Goal: Transaction & Acquisition: Purchase product/service

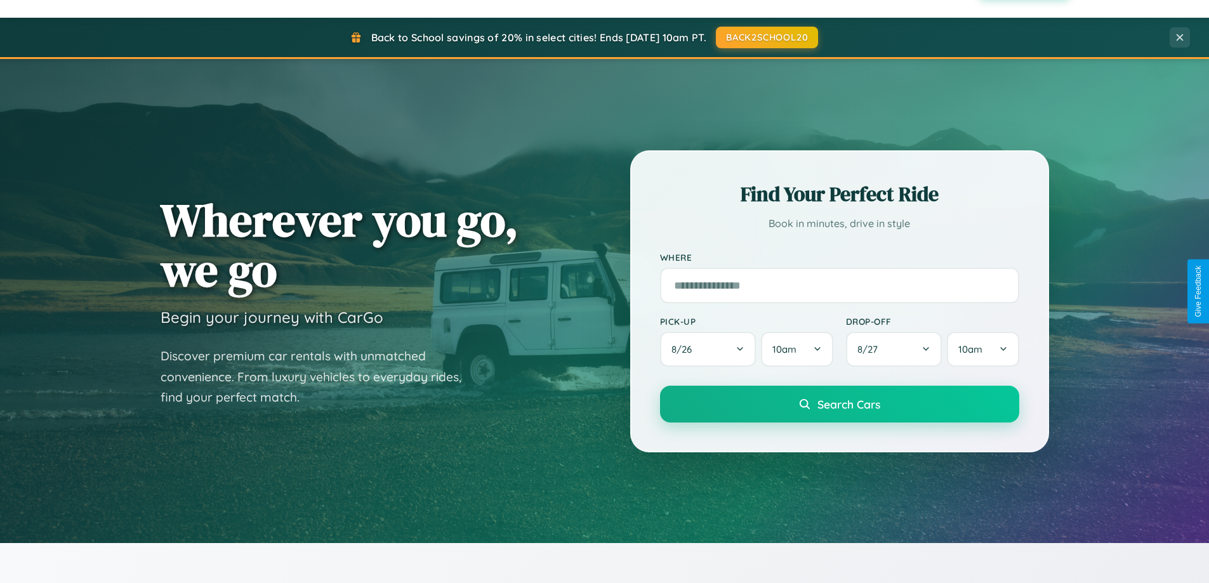
scroll to position [2441, 0]
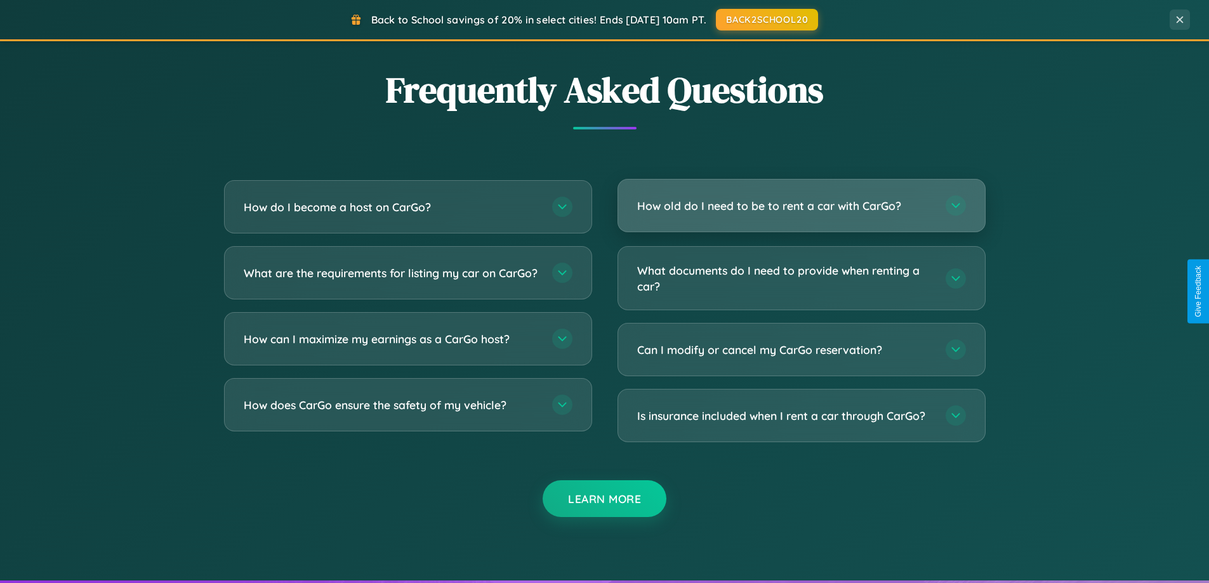
click at [801, 206] on h3 "How old do I need to be to rent a car with CarGo?" at bounding box center [785, 206] width 296 height 16
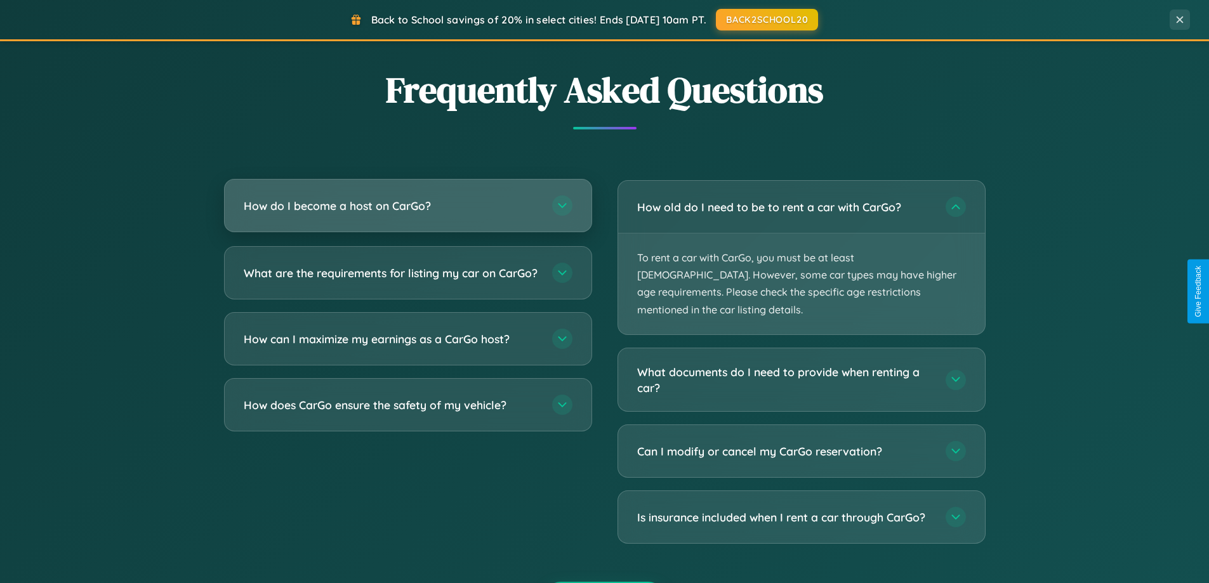
click at [407, 207] on h3 "How do I become a host on CarGo?" at bounding box center [392, 206] width 296 height 16
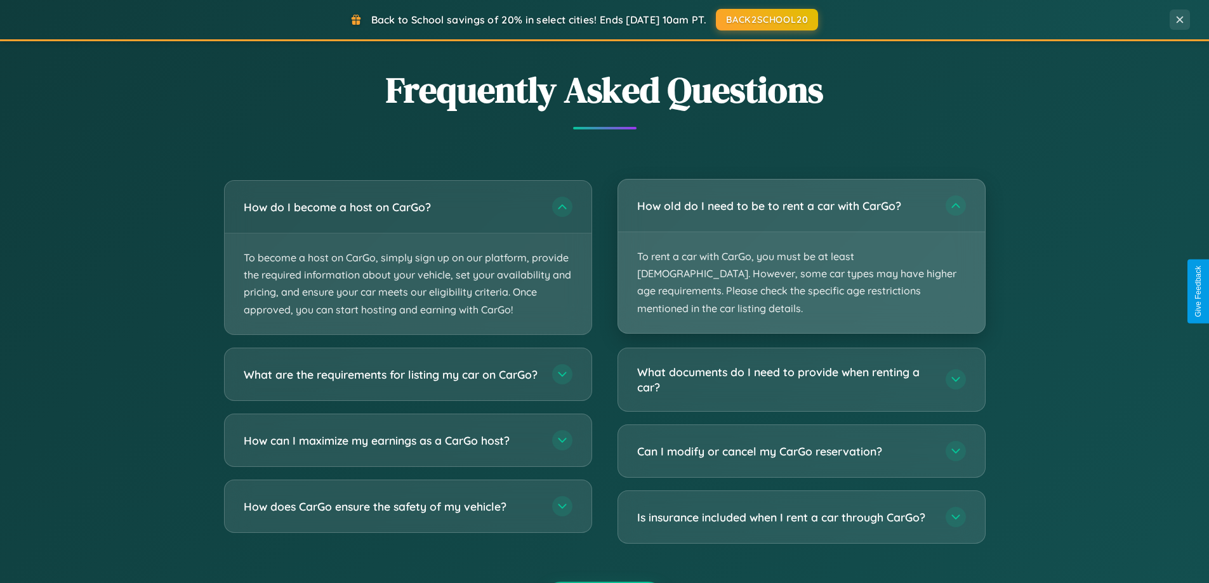
click at [801, 248] on p "To rent a car with CarGo, you must be at least [DEMOGRAPHIC_DATA]. However, som…" at bounding box center [801, 282] width 367 height 101
click at [801, 247] on p "To rent a car with CarGo, you must be at least [DEMOGRAPHIC_DATA]. However, som…" at bounding box center [801, 282] width 367 height 101
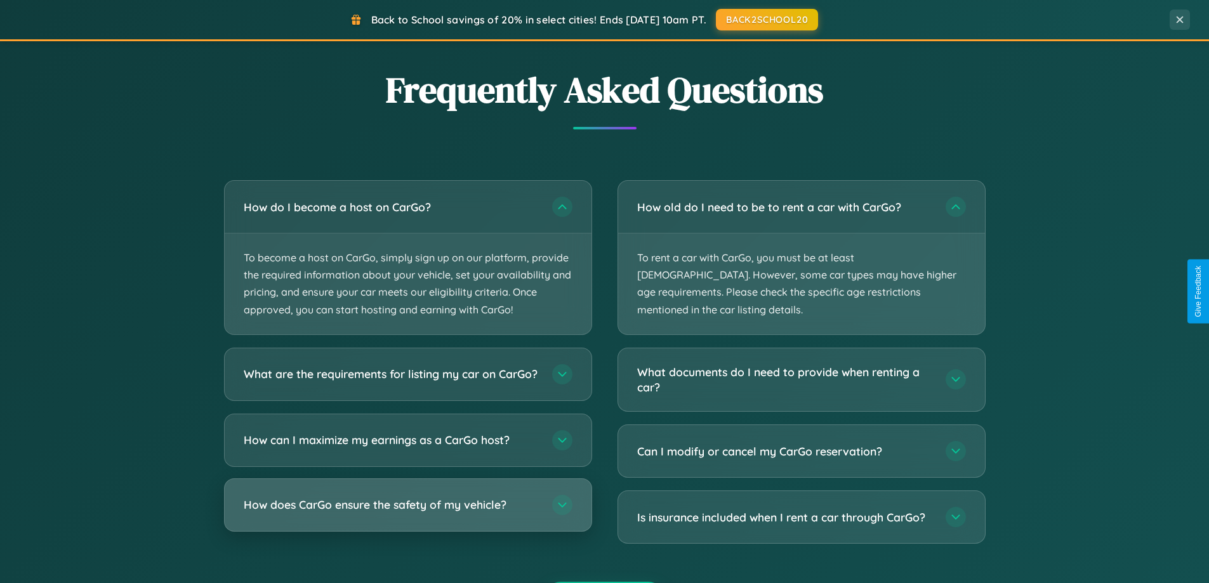
click at [407, 513] on h3 "How does CarGo ensure the safety of my vehicle?" at bounding box center [392, 505] width 296 height 16
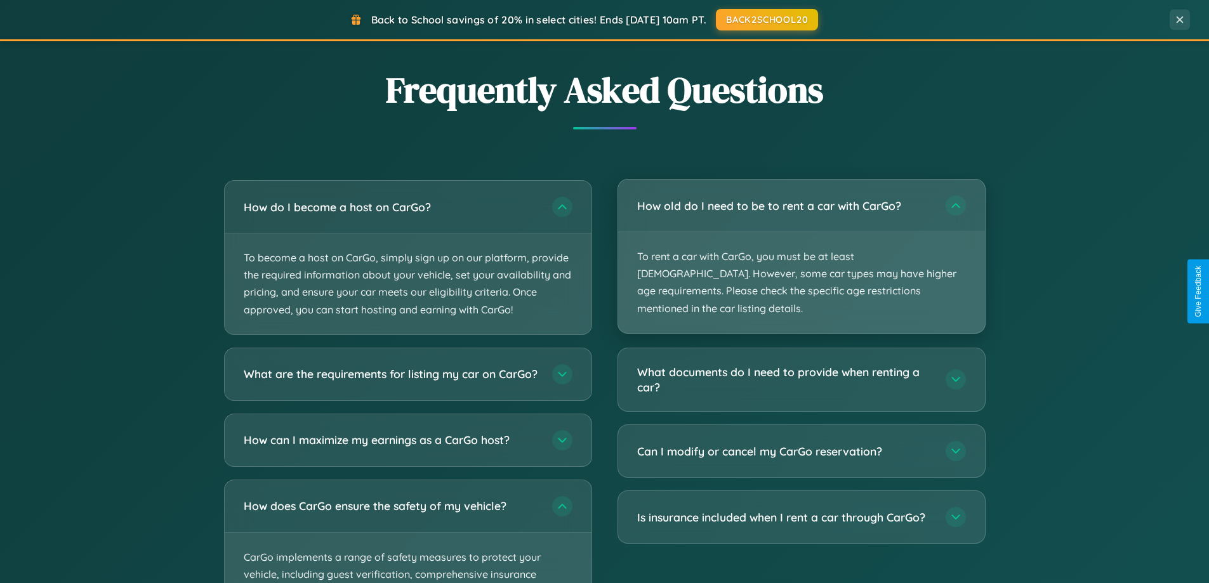
click at [801, 249] on p "To rent a car with CarGo, you must be at least [DEMOGRAPHIC_DATA]. However, som…" at bounding box center [801, 282] width 367 height 101
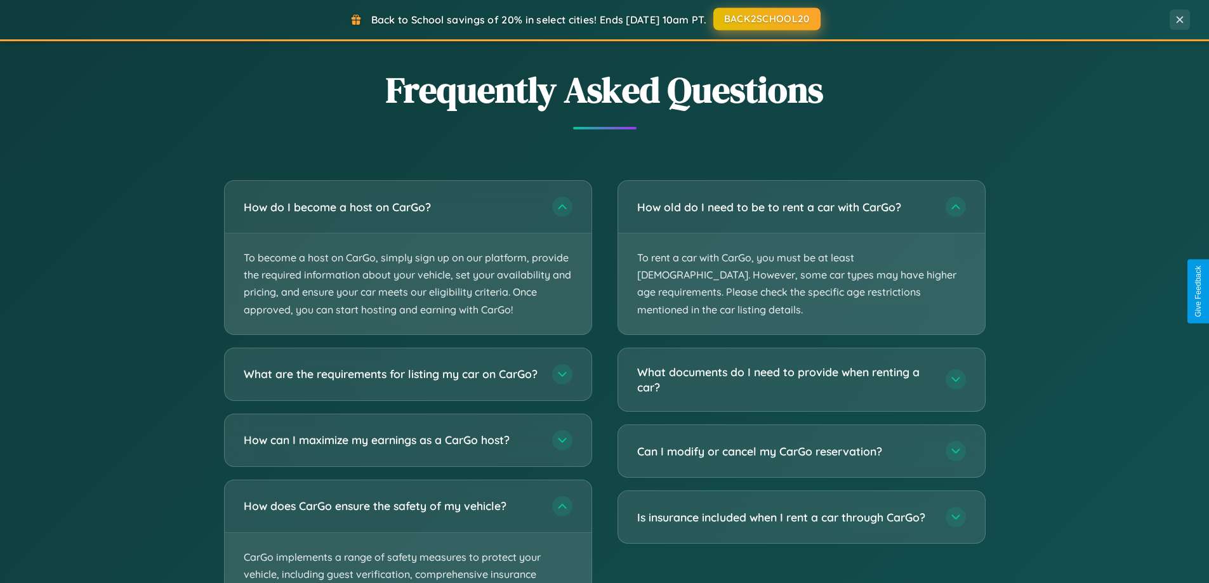
click at [766, 19] on button "BACK2SCHOOL20" at bounding box center [766, 19] width 107 height 23
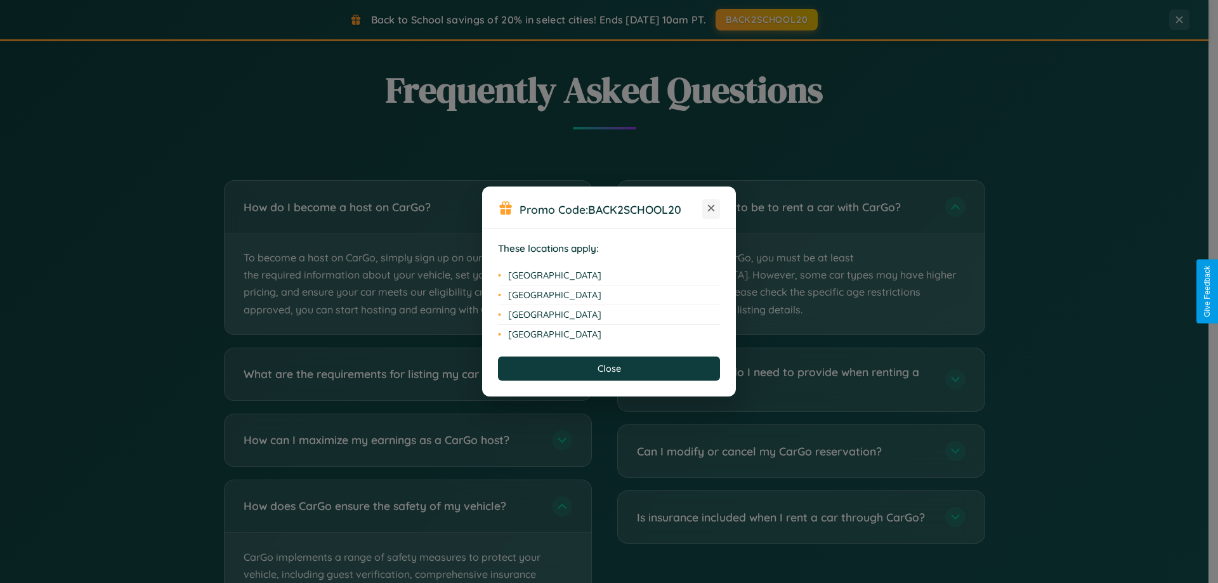
click at [711, 209] on icon at bounding box center [711, 208] width 7 height 7
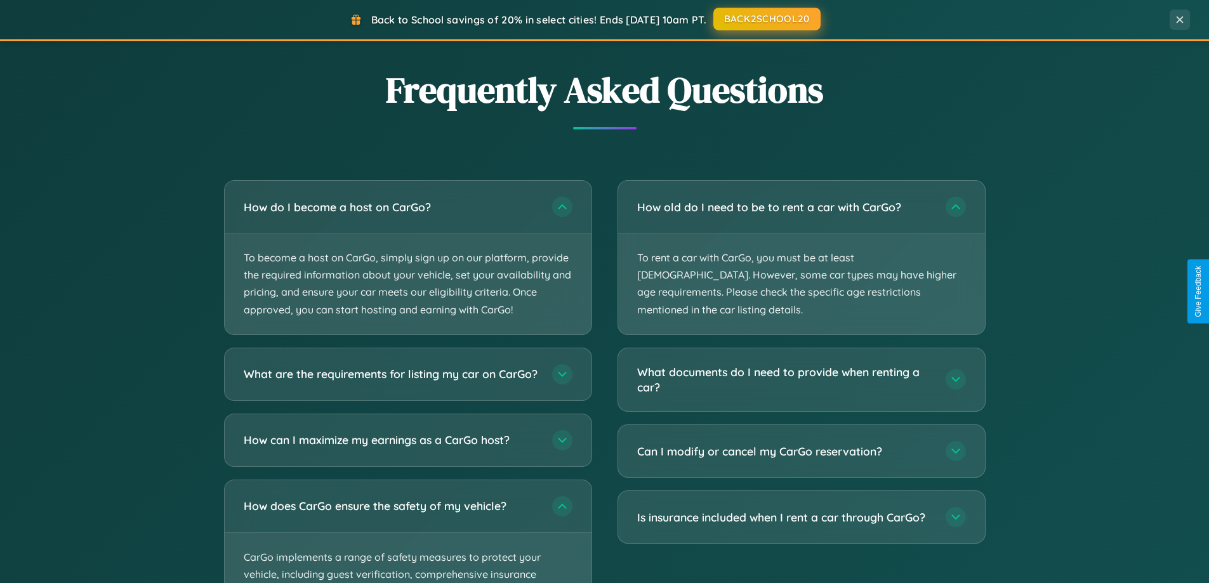
click at [766, 19] on button "BACK2SCHOOL20" at bounding box center [766, 19] width 107 height 23
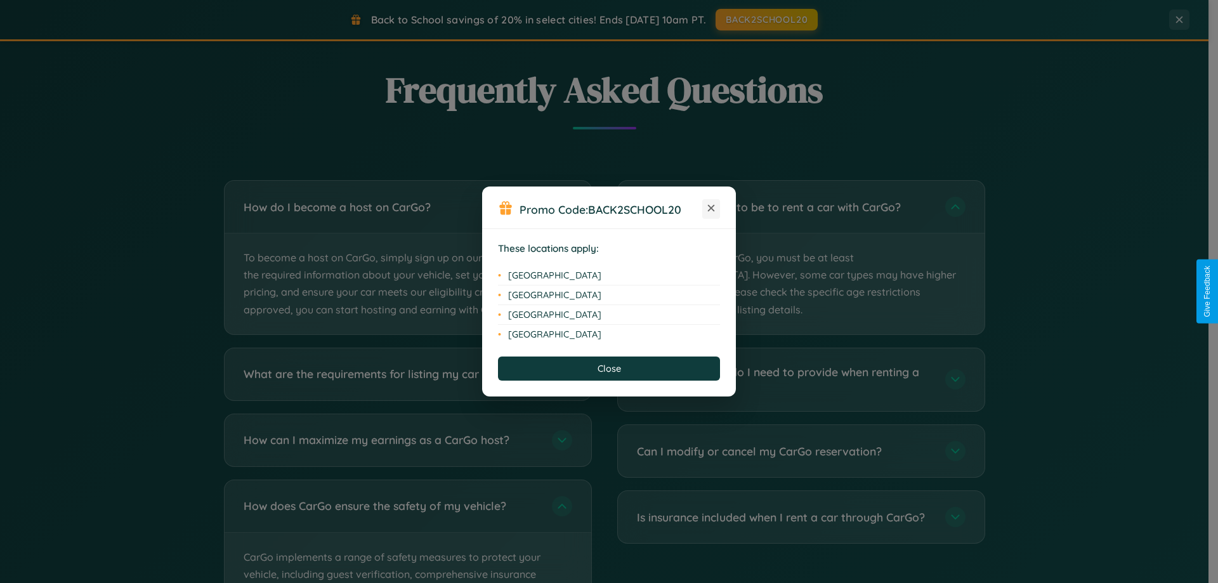
click at [711, 209] on icon at bounding box center [711, 208] width 7 height 7
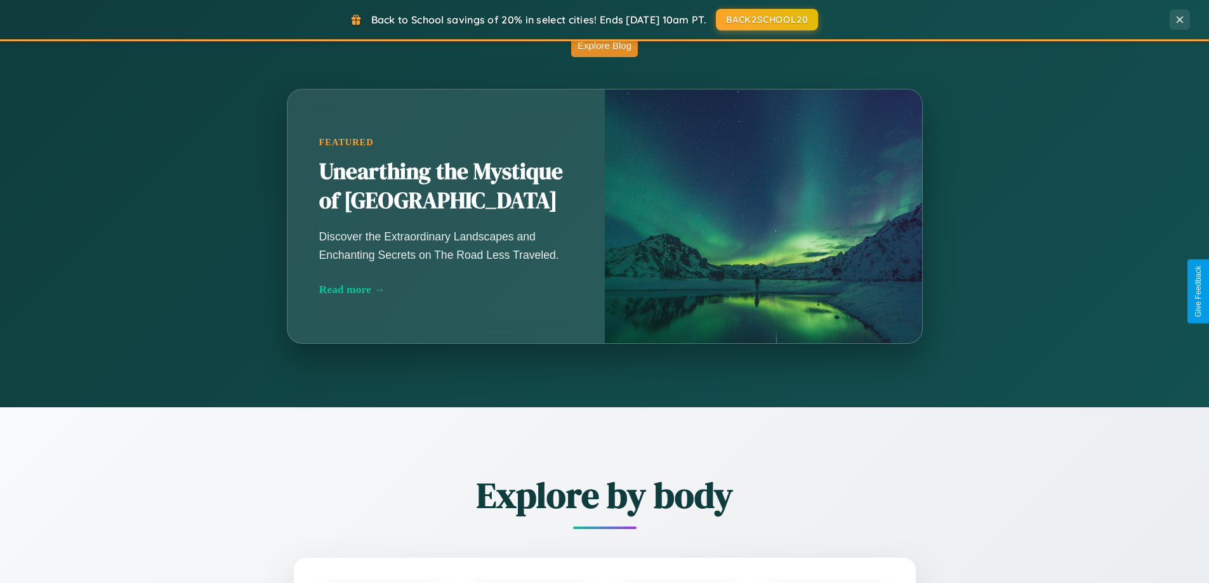
scroll to position [547, 0]
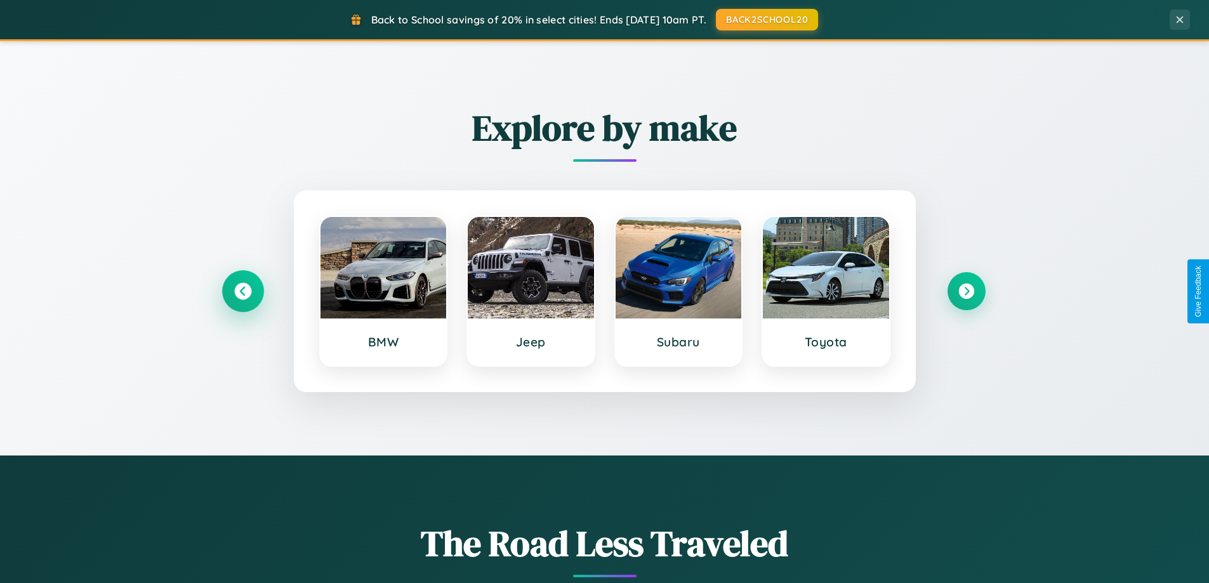
click at [242, 291] on icon at bounding box center [242, 291] width 17 height 17
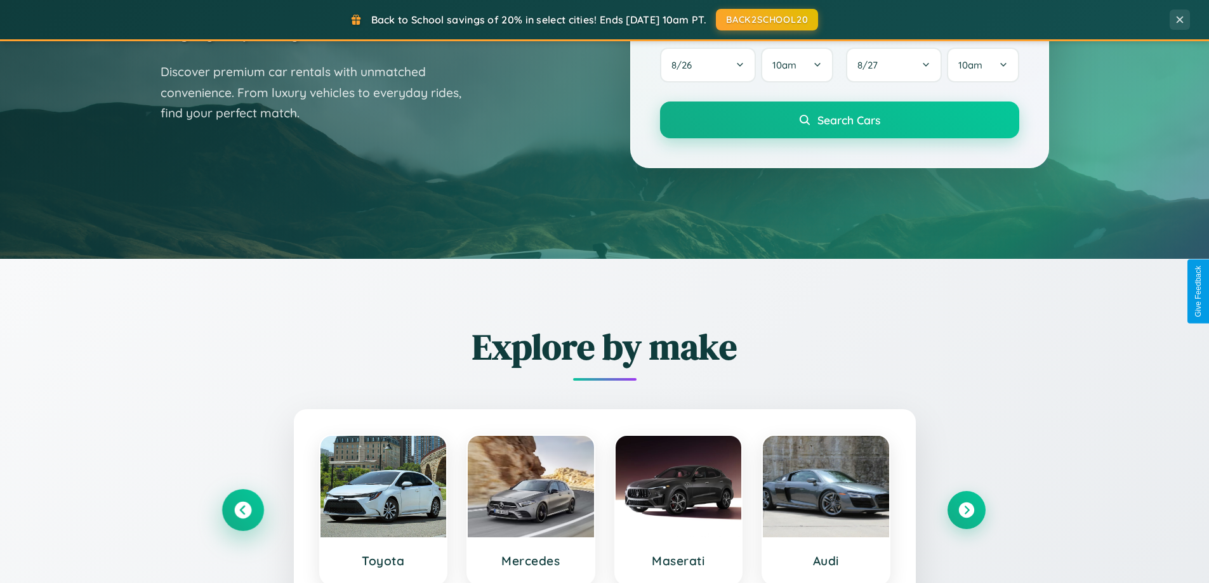
scroll to position [37, 0]
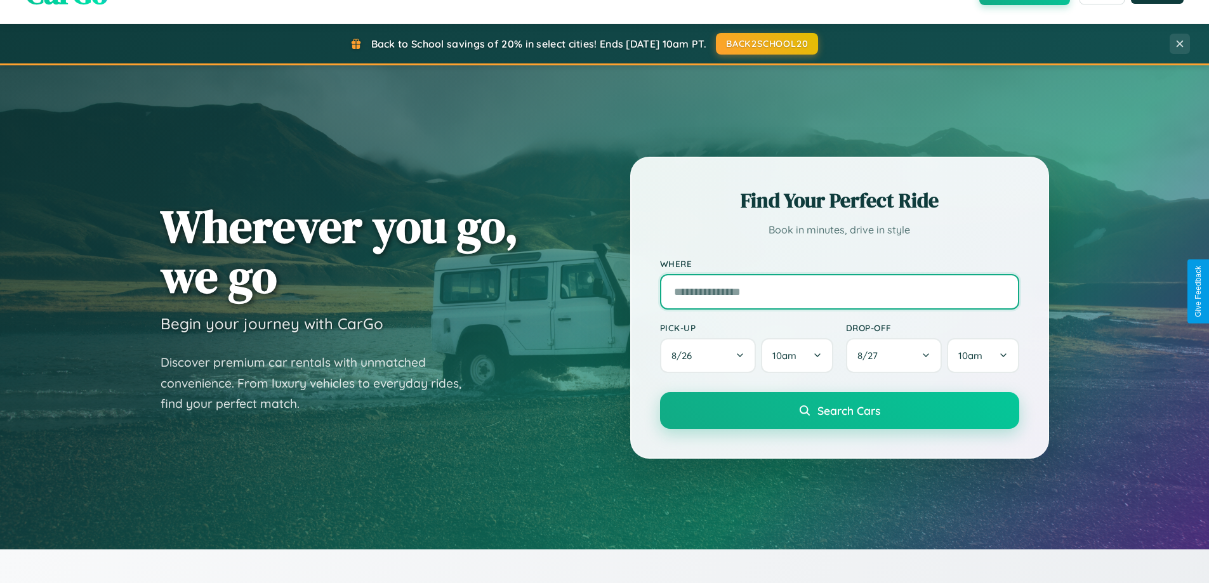
click at [839, 291] on input "text" at bounding box center [839, 292] width 359 height 36
type input "**********"
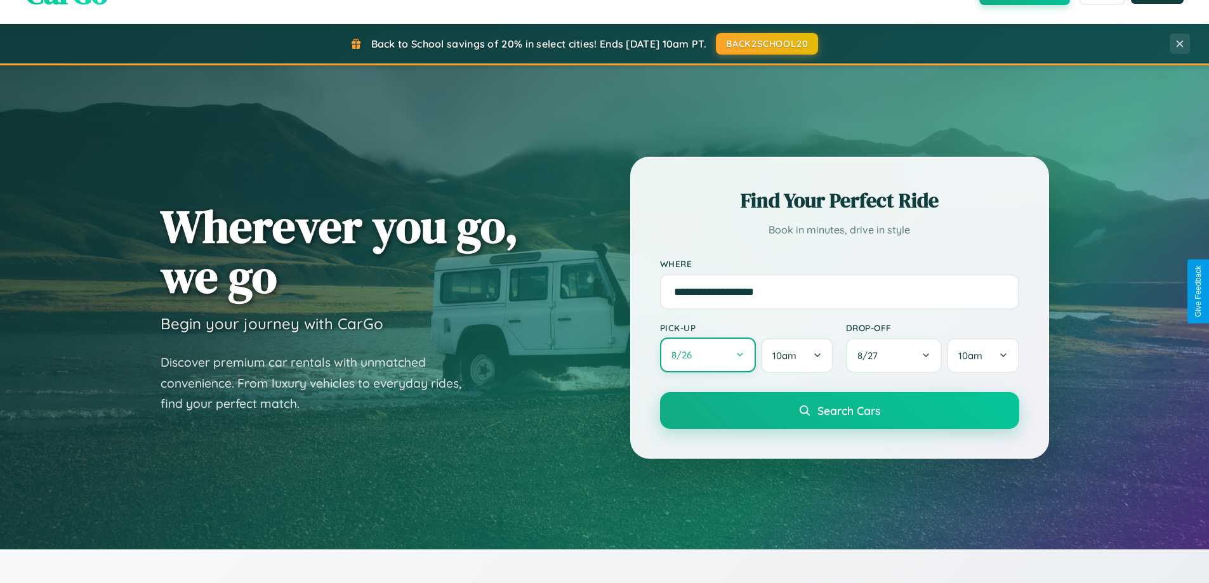
click at [707, 355] on button "8 / 26" at bounding box center [708, 355] width 96 height 35
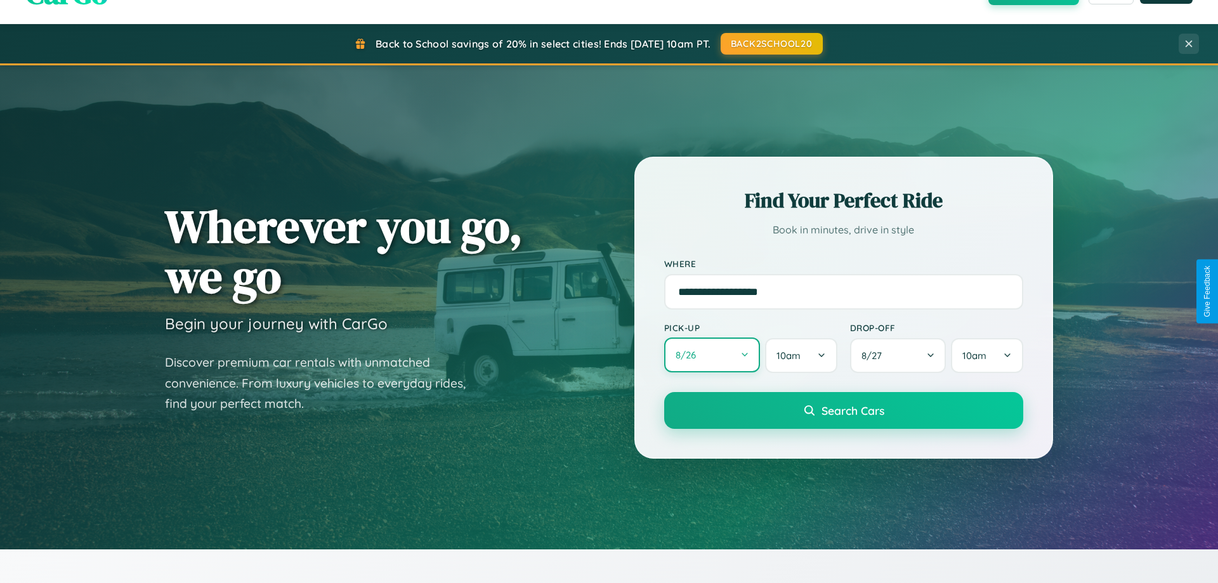
select select "*"
select select "****"
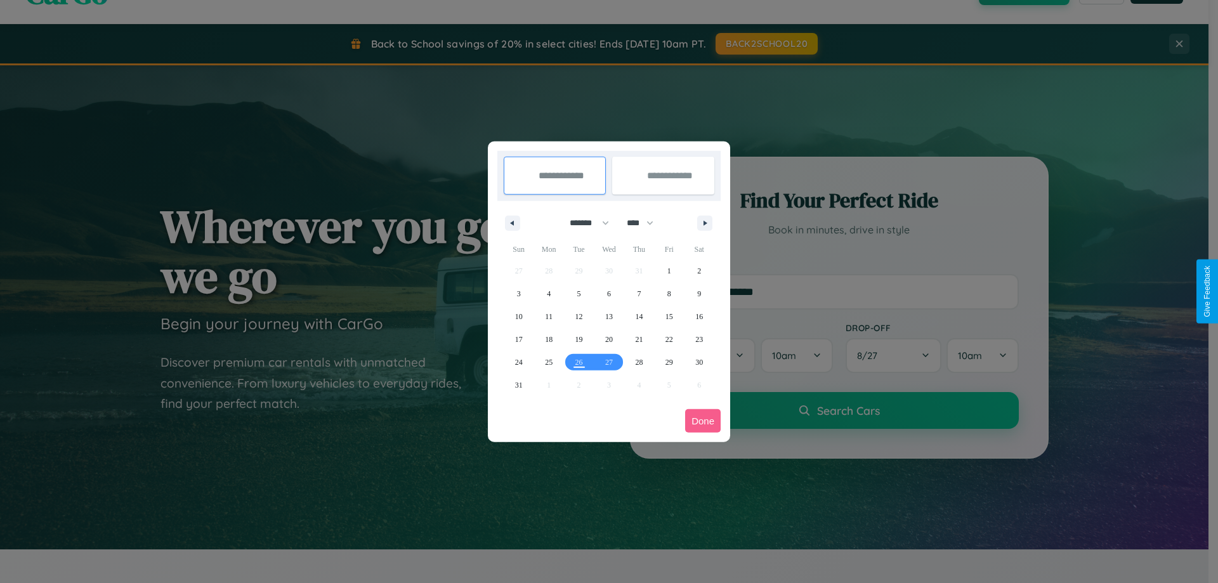
drag, startPoint x: 584, startPoint y: 223, endPoint x: 609, endPoint y: 254, distance: 40.6
click at [584, 223] on select "******* ******** ***** ***** *** **** **** ****** ********* ******* ******** **…" at bounding box center [587, 223] width 54 height 21
select select "*"
drag, startPoint x: 646, startPoint y: 223, endPoint x: 609, endPoint y: 254, distance: 48.6
click at [646, 223] on select "**** **** **** **** **** **** **** **** **** **** **** **** **** **** **** ****…" at bounding box center [639, 223] width 38 height 21
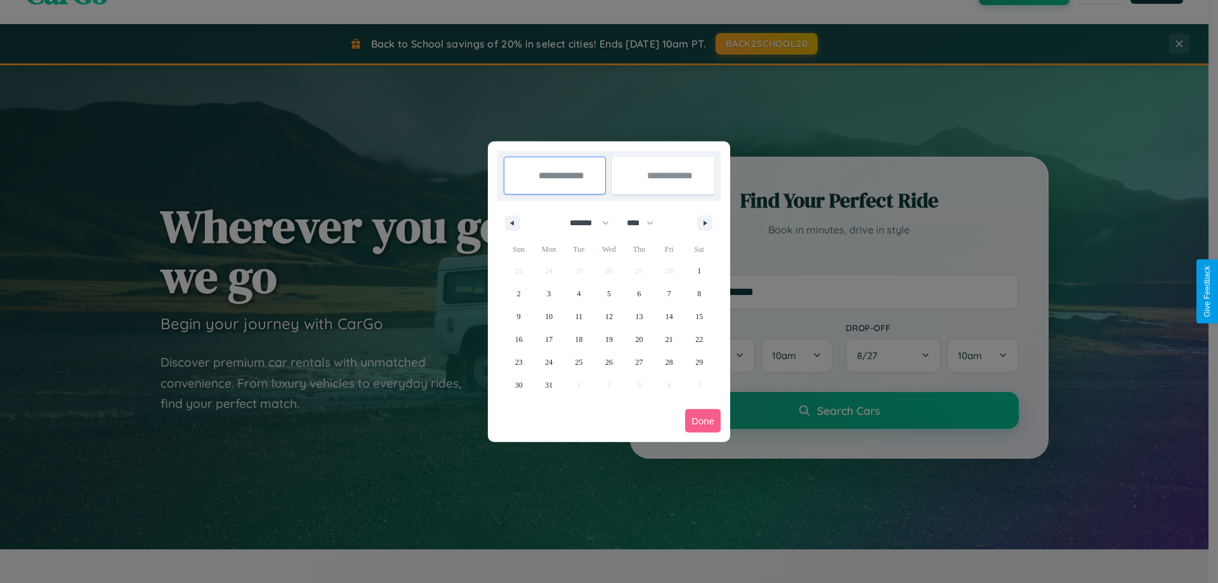
select select "****"
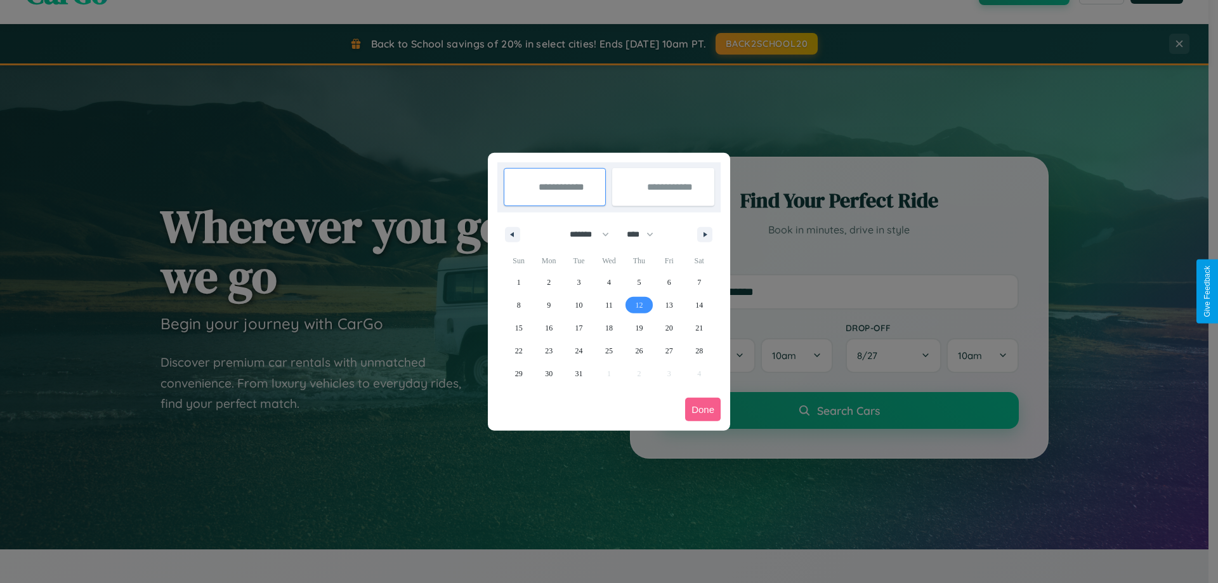
click at [639, 305] on span "12" at bounding box center [639, 305] width 8 height 23
type input "**********"
click at [639, 327] on span "19" at bounding box center [639, 328] width 8 height 23
type input "**********"
click at [703, 409] on button "Done" at bounding box center [703, 409] width 36 height 23
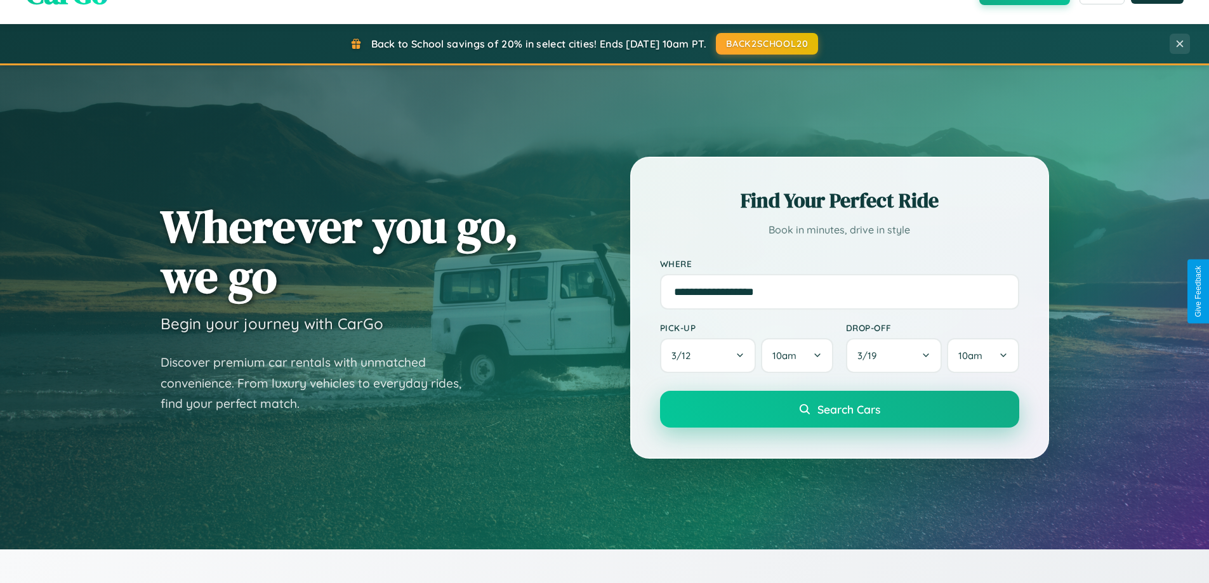
click at [839, 409] on span "Search Cars" at bounding box center [848, 409] width 63 height 14
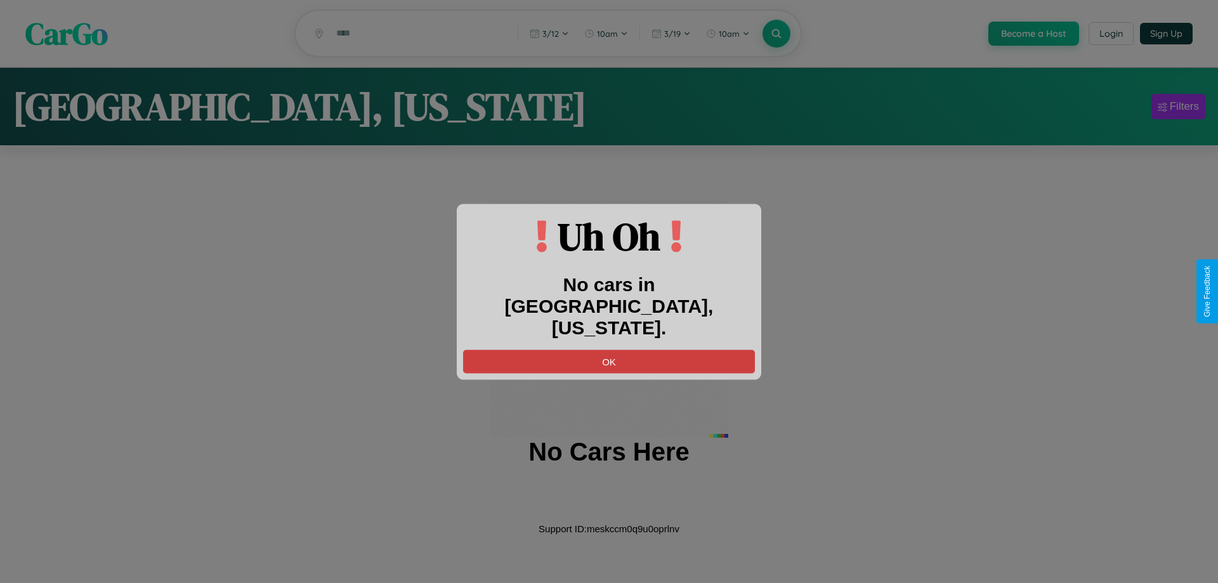
click at [609, 350] on button "OK" at bounding box center [609, 361] width 292 height 23
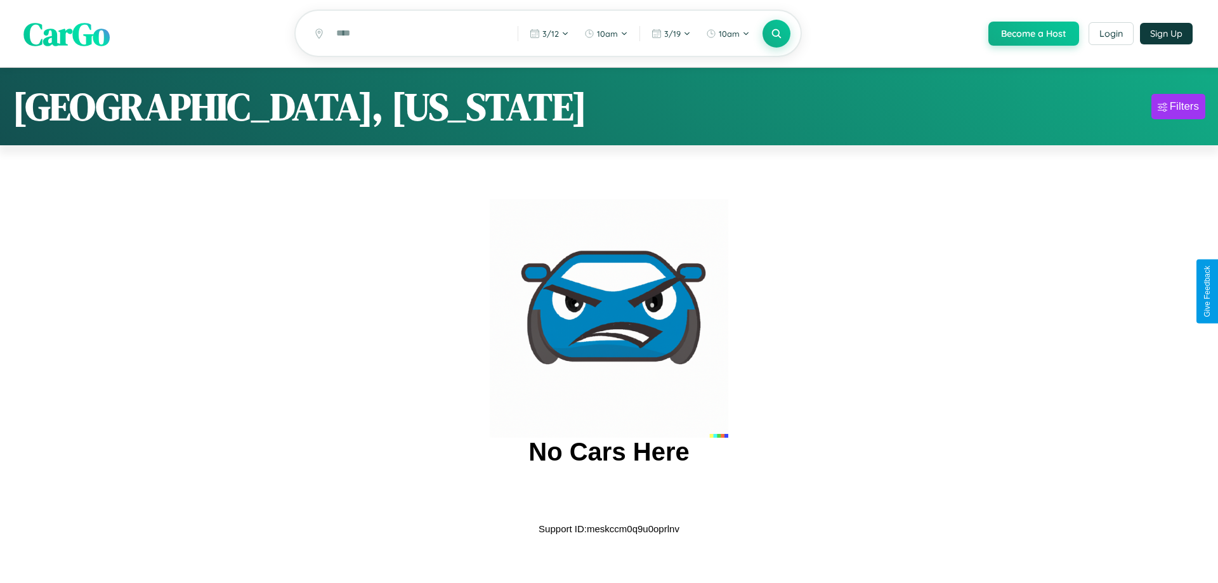
click at [67, 34] on span "CarGo" at bounding box center [66, 33] width 86 height 44
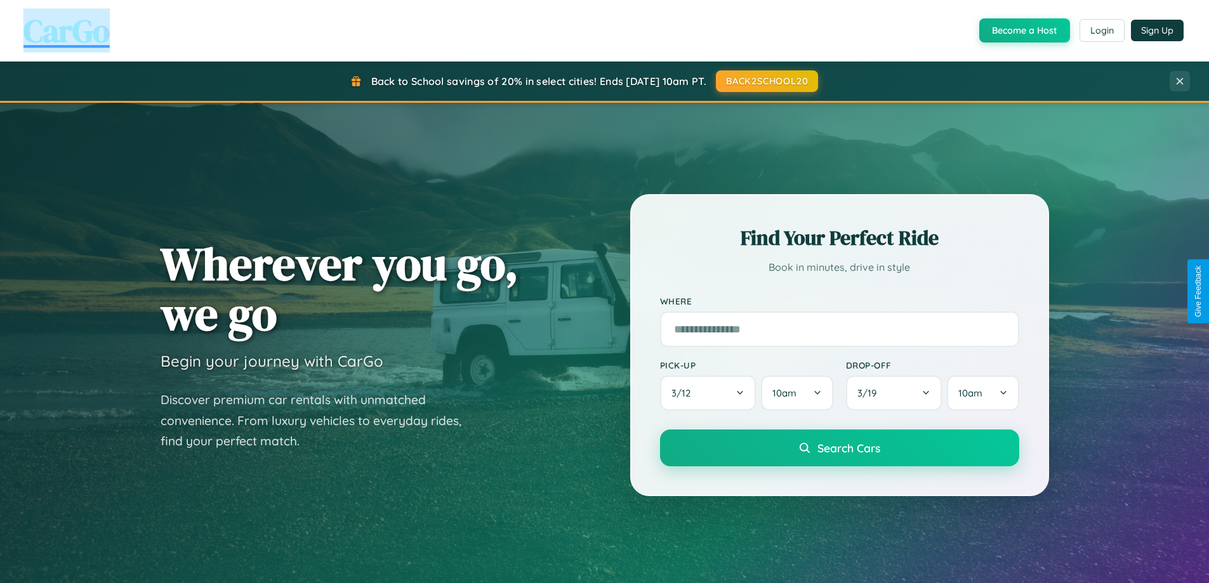
scroll to position [1117, 0]
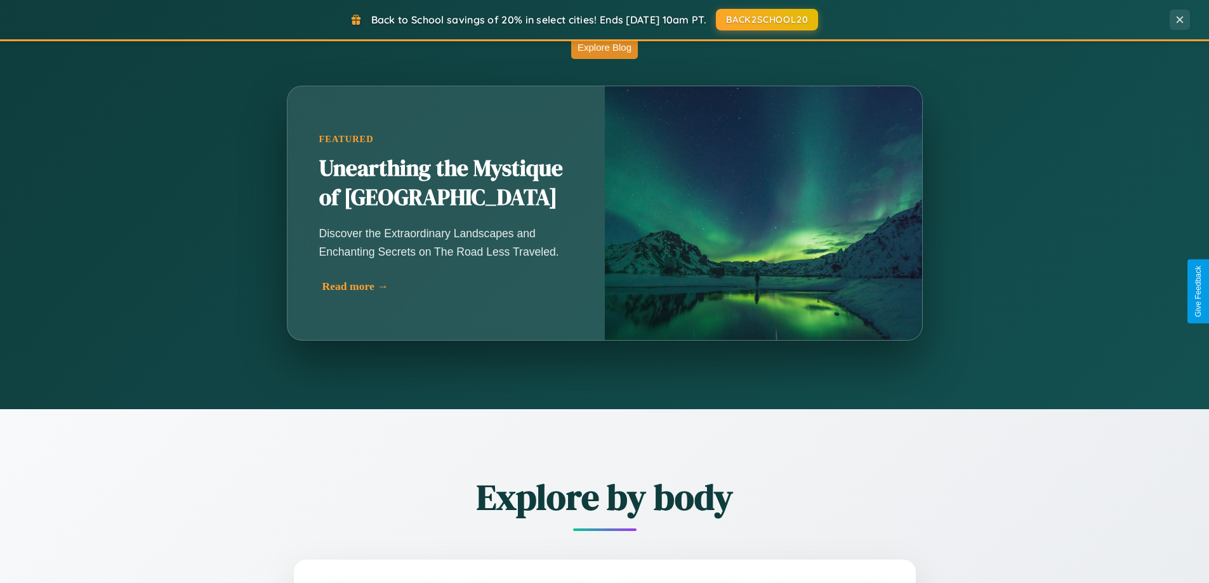
click at [447, 289] on div "Read more →" at bounding box center [449, 286] width 254 height 13
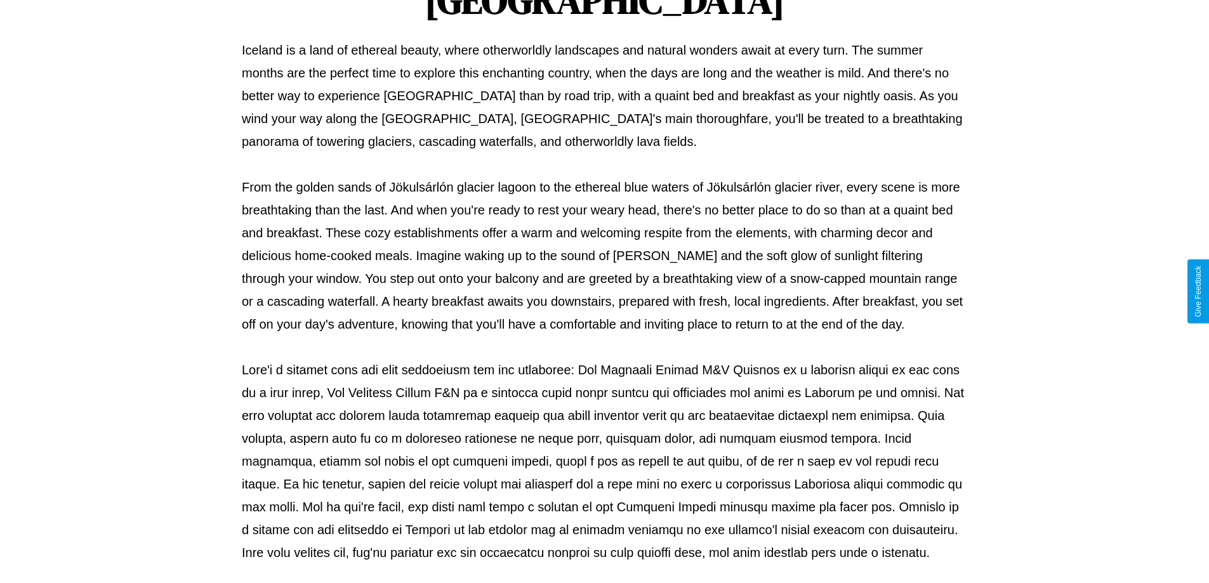
scroll to position [410, 0]
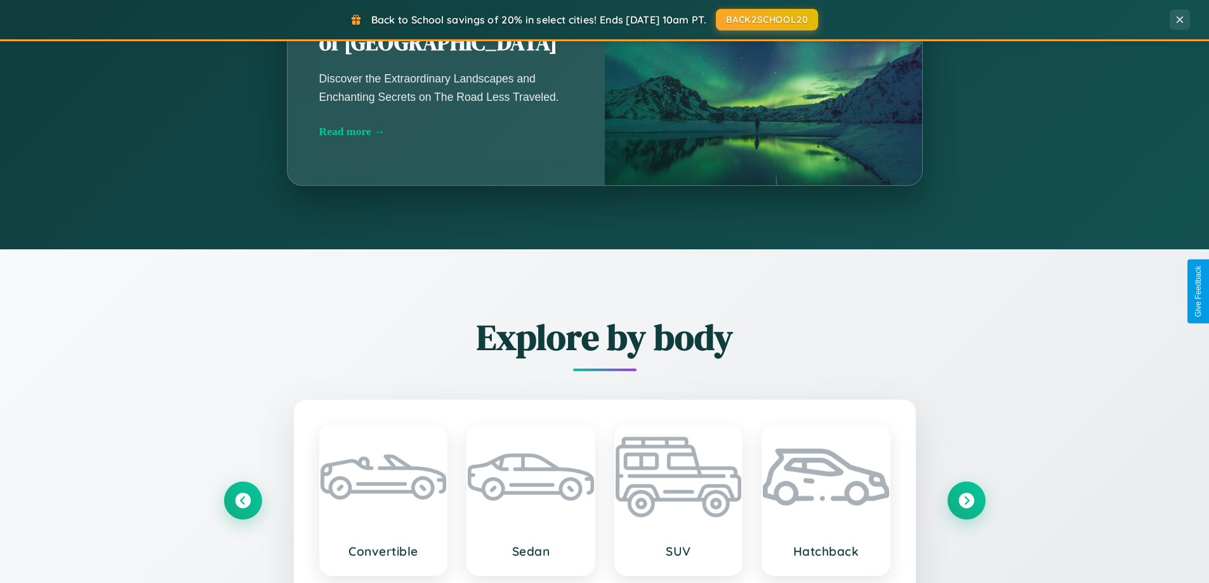
scroll to position [2038, 0]
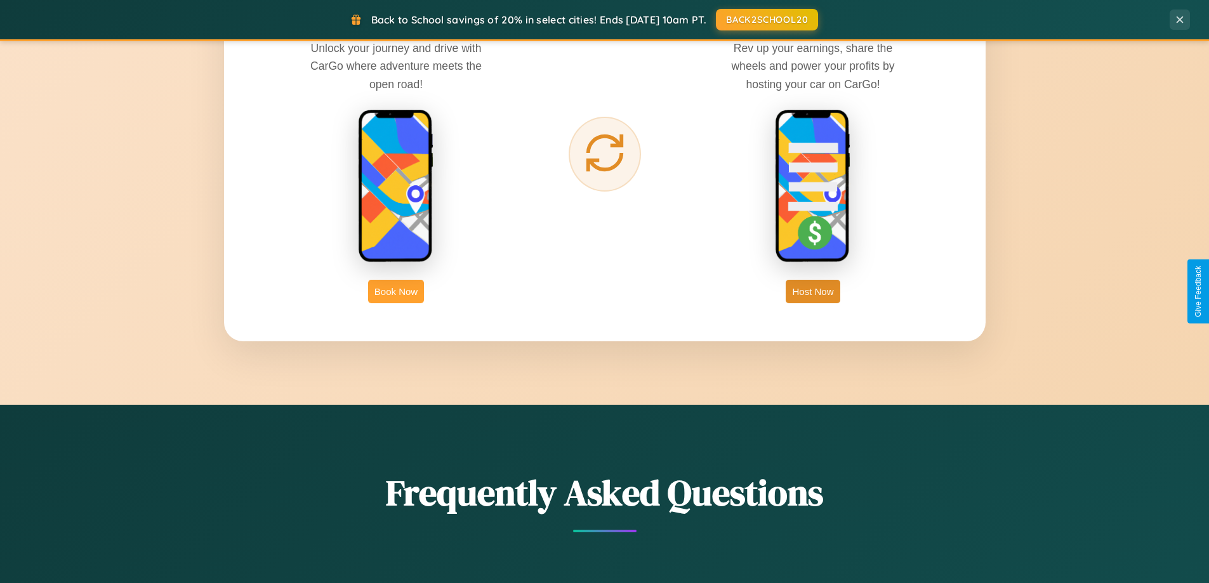
click at [396, 291] on button "Book Now" at bounding box center [396, 291] width 56 height 23
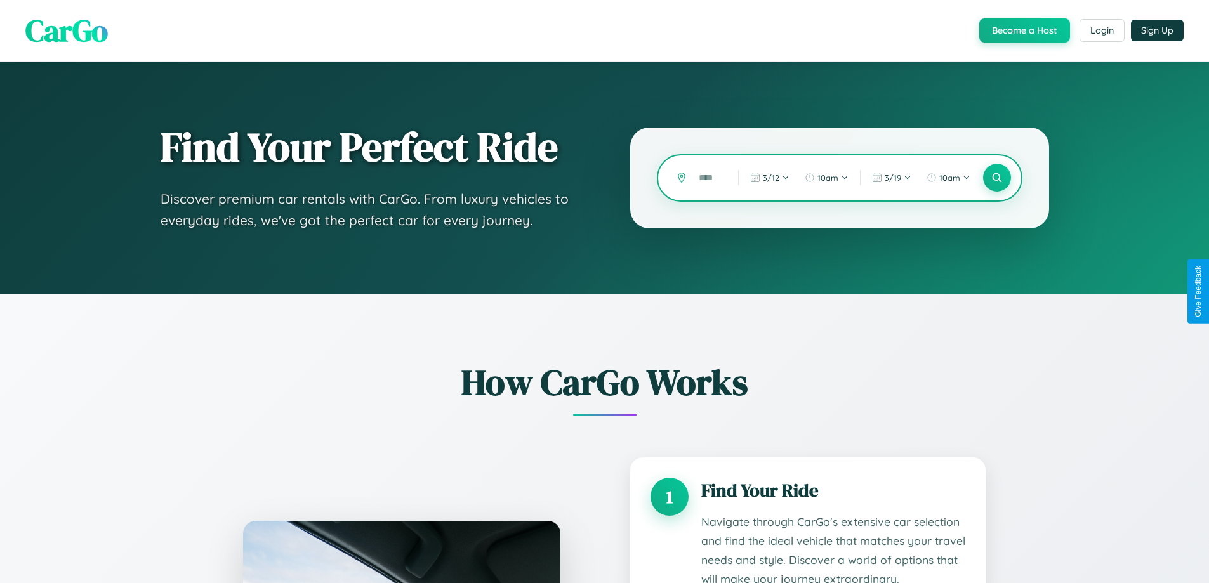
click at [709, 178] on input "text" at bounding box center [708, 178] width 33 height 22
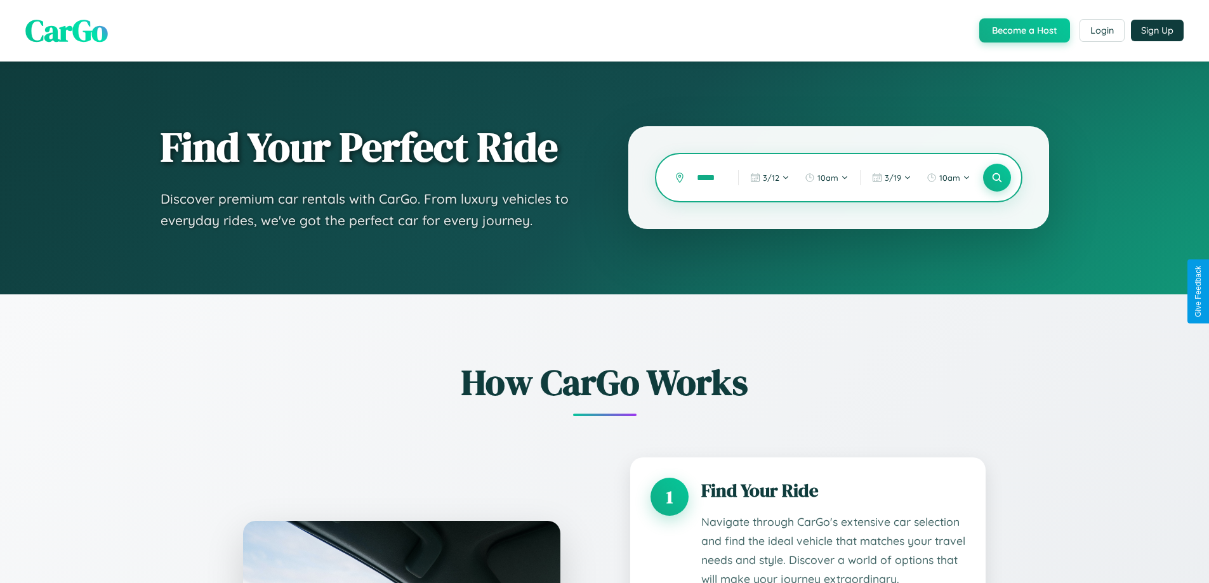
scroll to position [0, 12]
type input "******"
click at [996, 178] on icon at bounding box center [996, 178] width 12 height 12
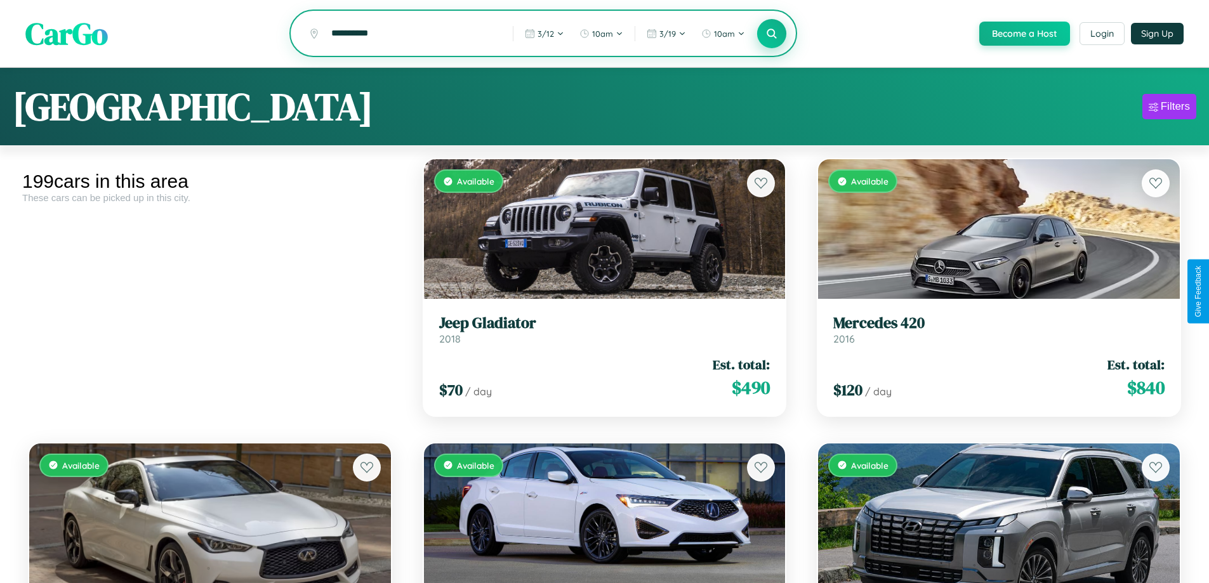
click at [771, 34] on icon at bounding box center [772, 33] width 12 height 12
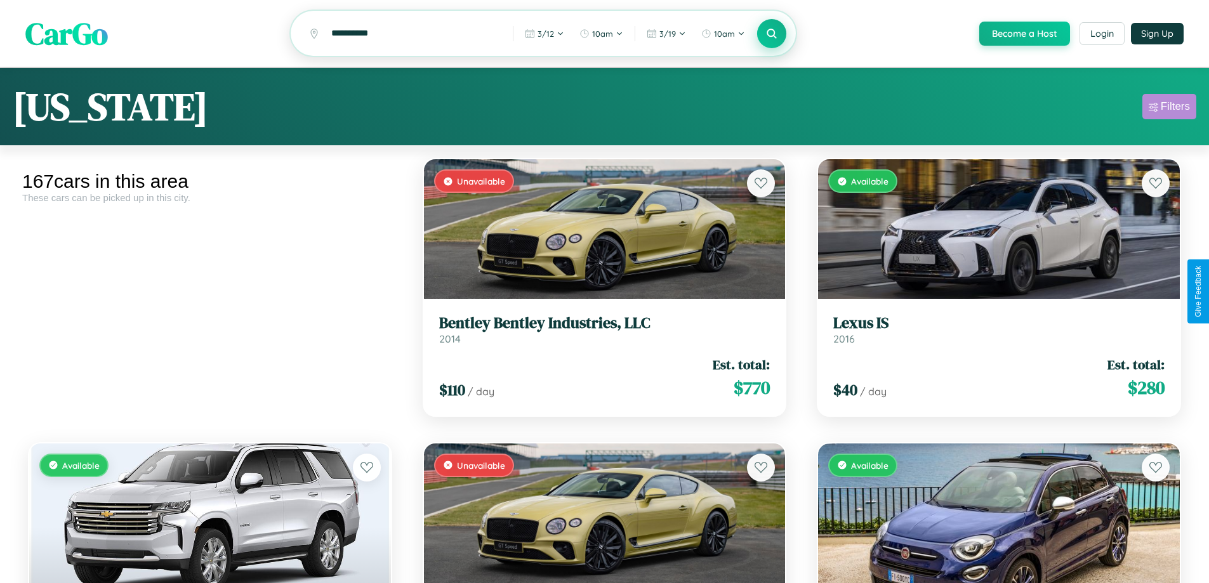
click at [1169, 108] on div "Filters" at bounding box center [1174, 106] width 29 height 13
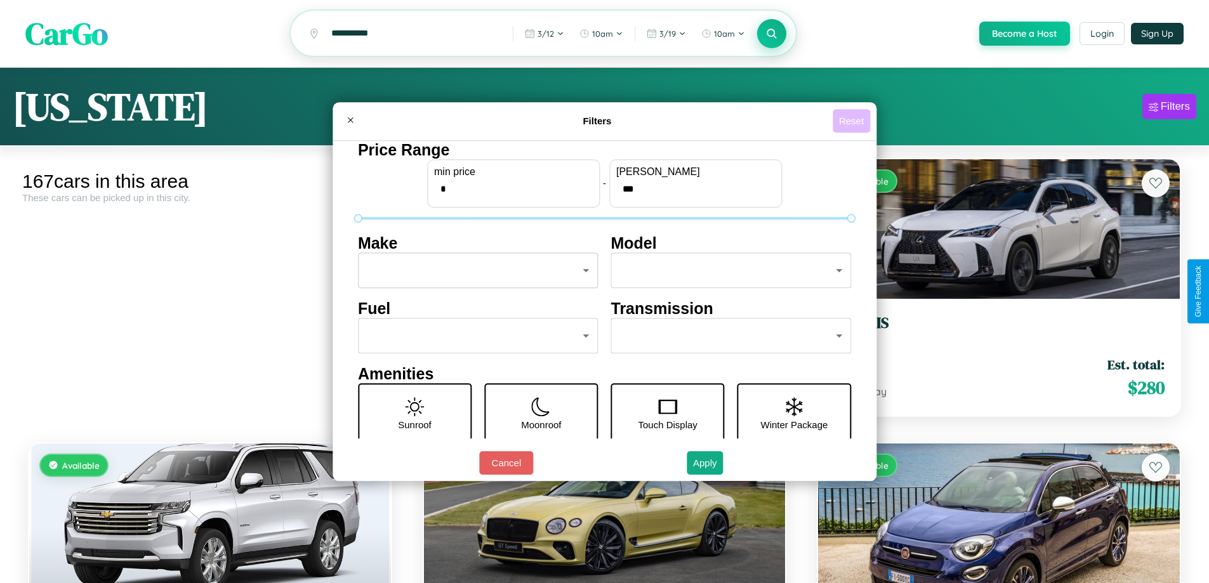
click at [853, 121] on button "Reset" at bounding box center [850, 120] width 37 height 23
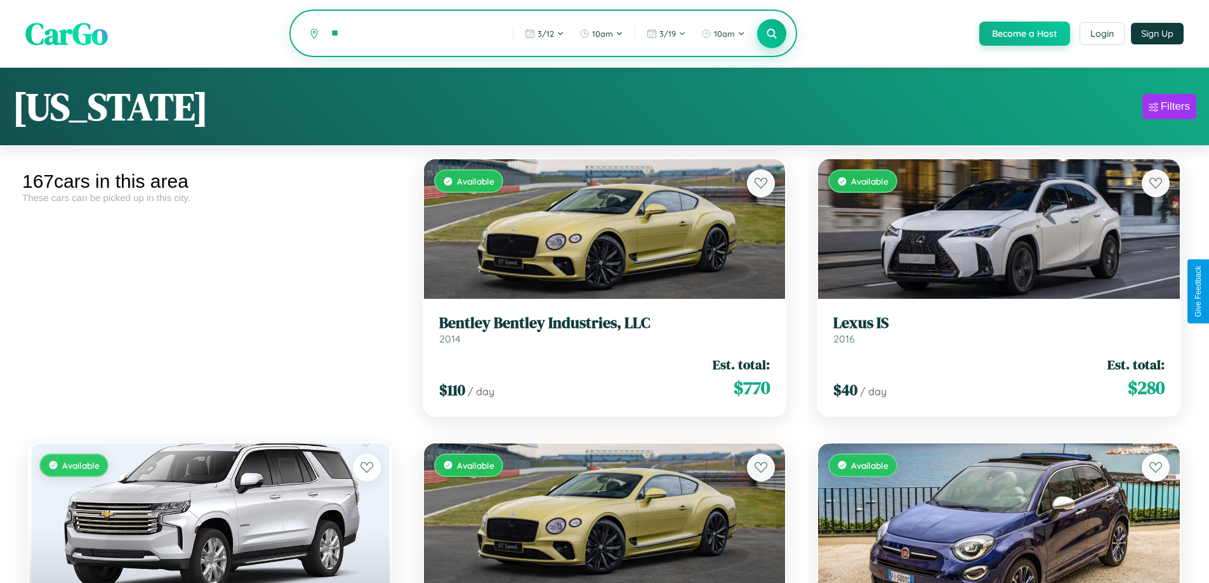
type input "*"
type input "*****"
click at [771, 34] on icon at bounding box center [772, 33] width 12 height 12
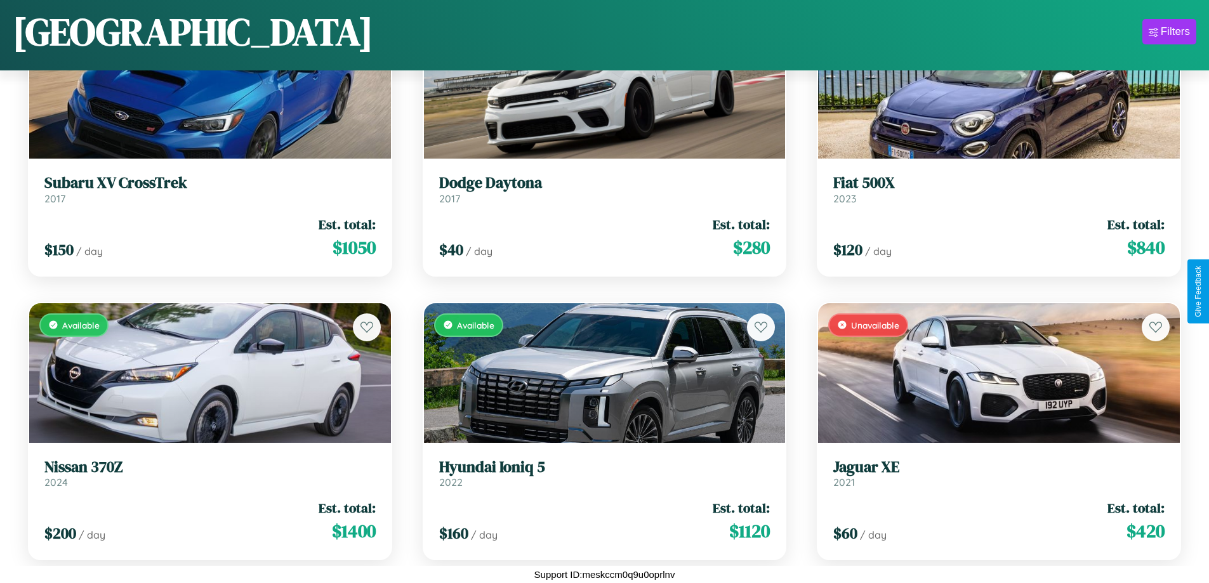
scroll to position [1315, 0]
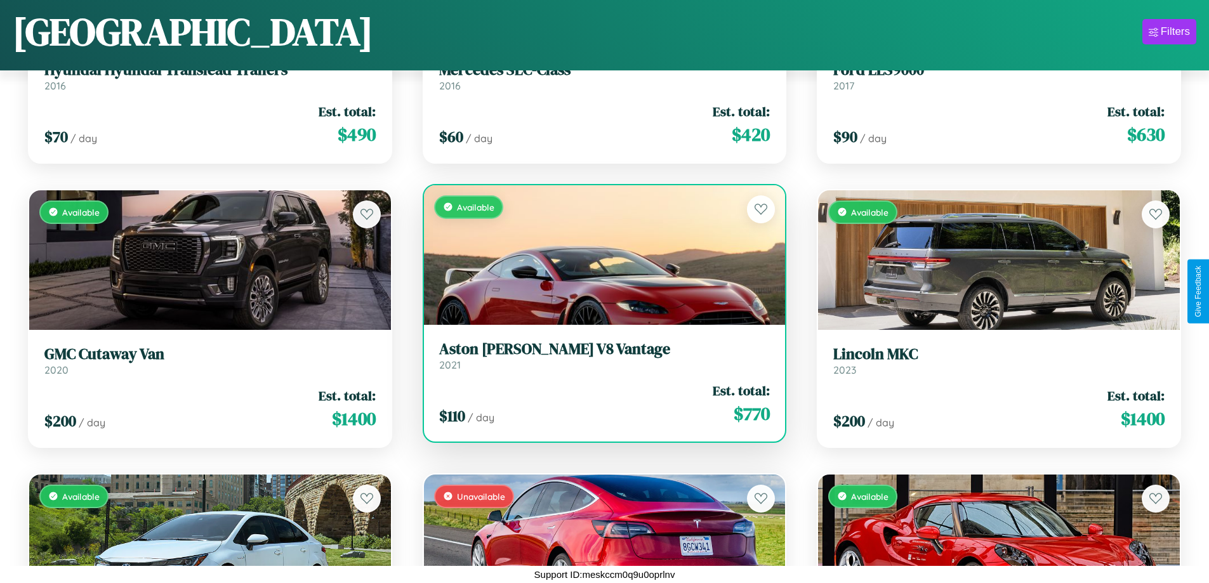
click at [599, 355] on h3 "Aston [PERSON_NAME] V8 Vantage" at bounding box center [604, 349] width 331 height 18
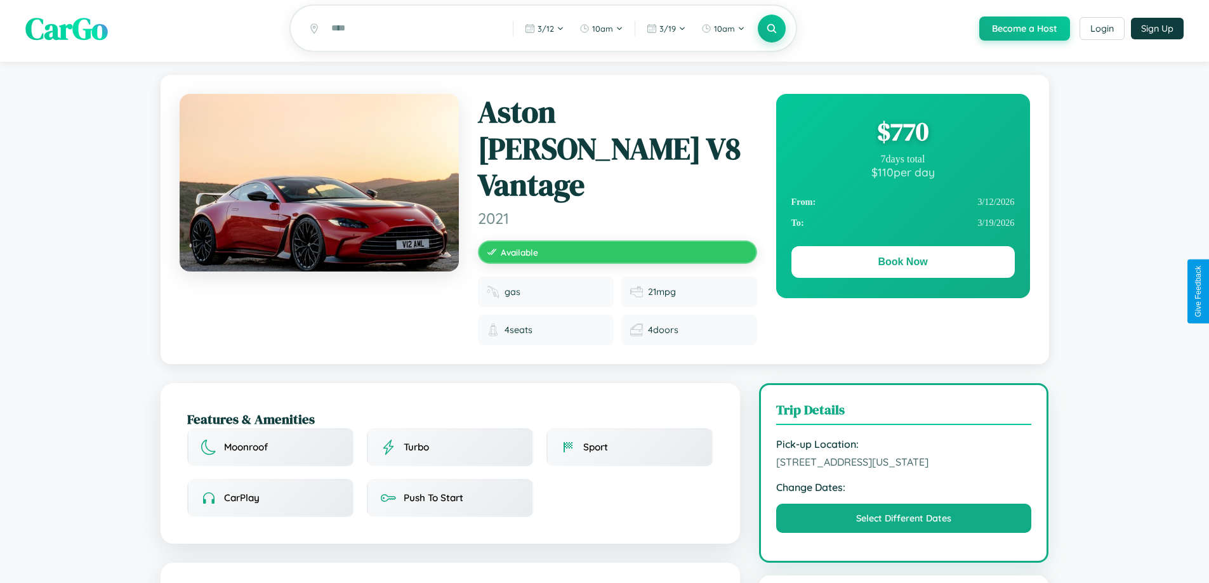
scroll to position [427, 0]
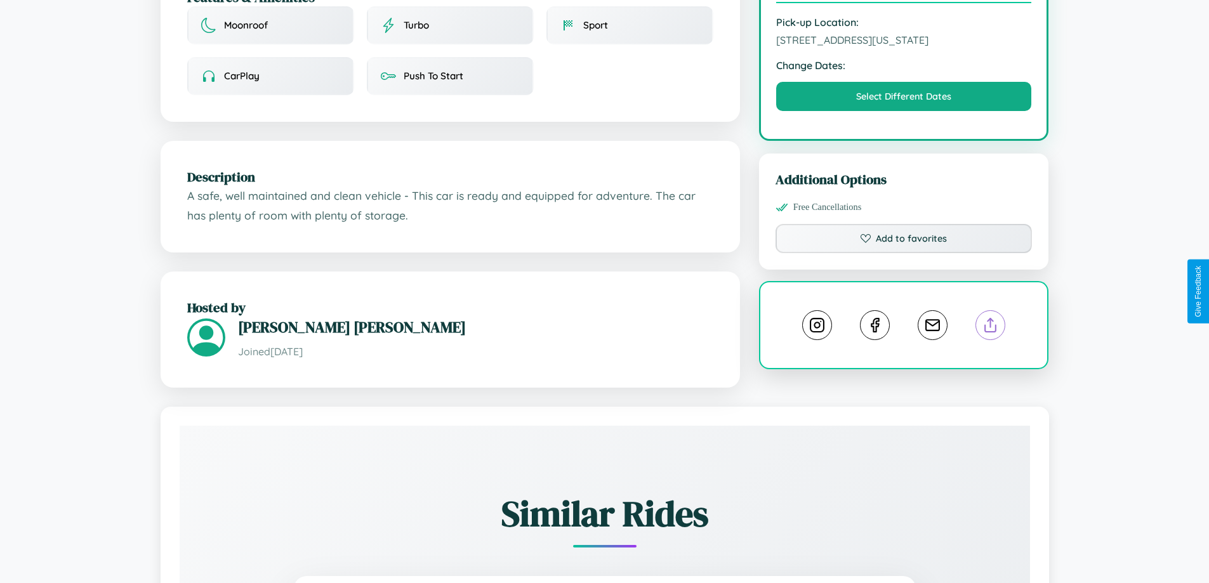
click at [990, 318] on line at bounding box center [990, 322] width 0 height 9
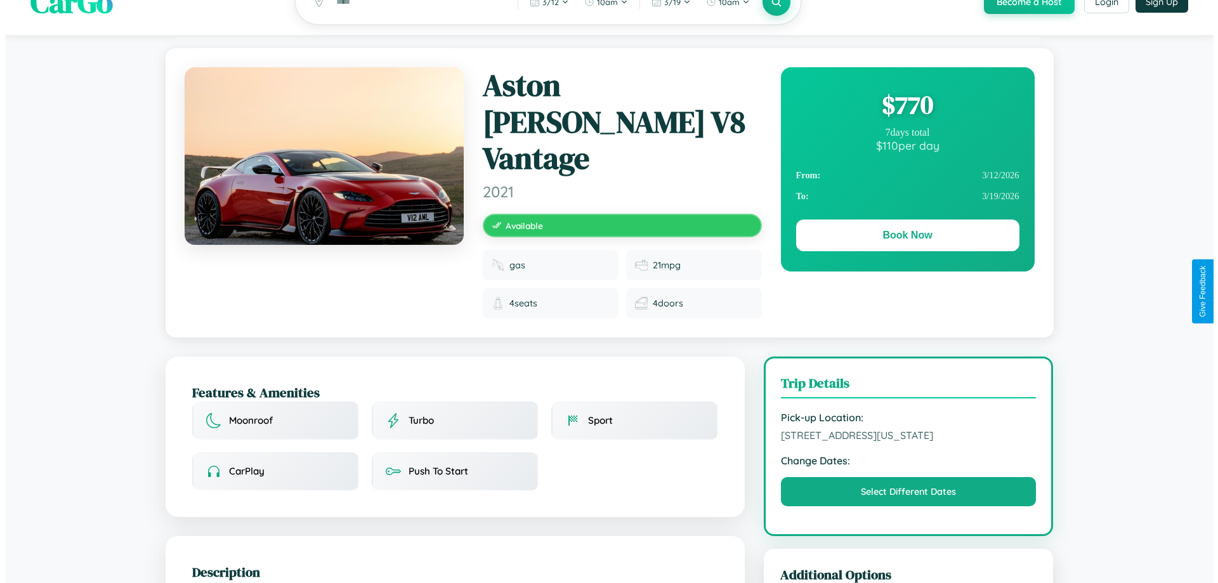
scroll to position [0, 0]
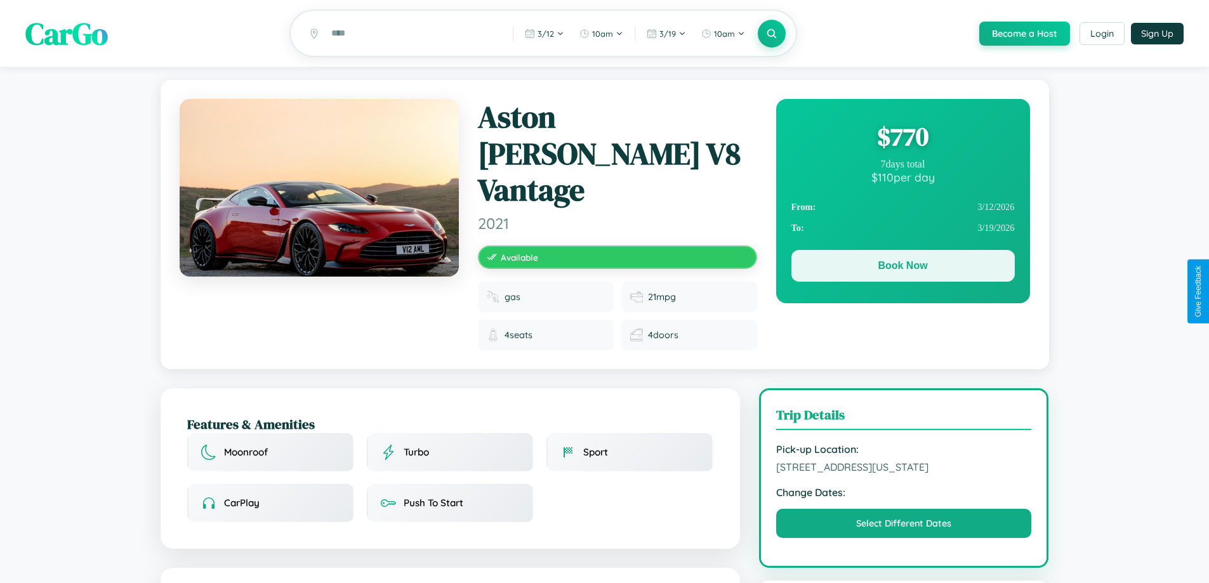
click at [902, 268] on button "Book Now" at bounding box center [902, 266] width 223 height 32
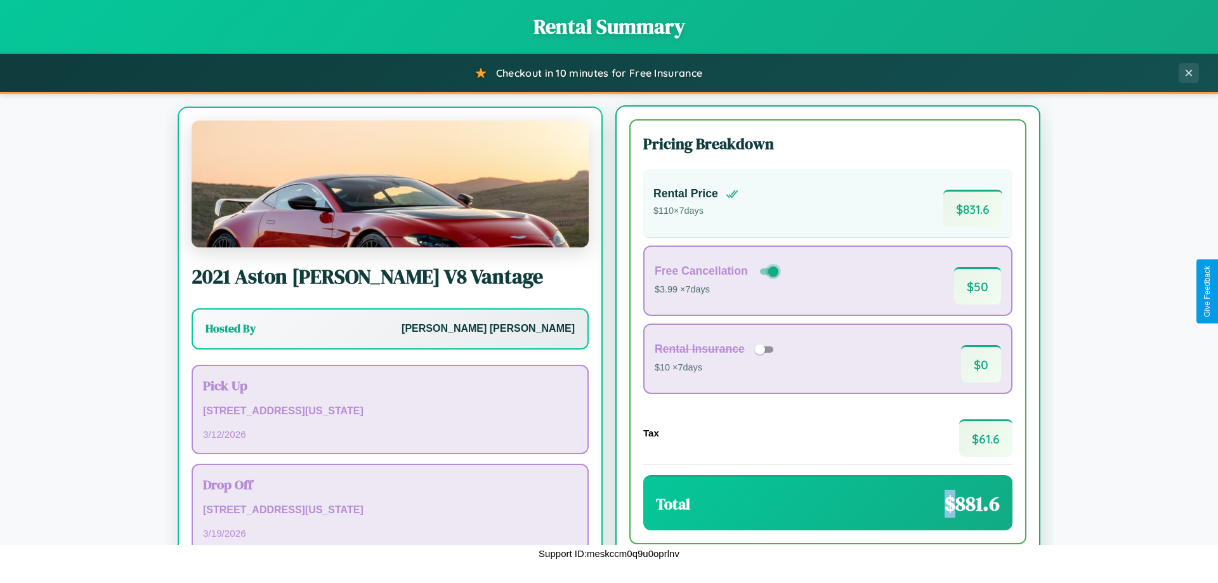
scroll to position [59, 0]
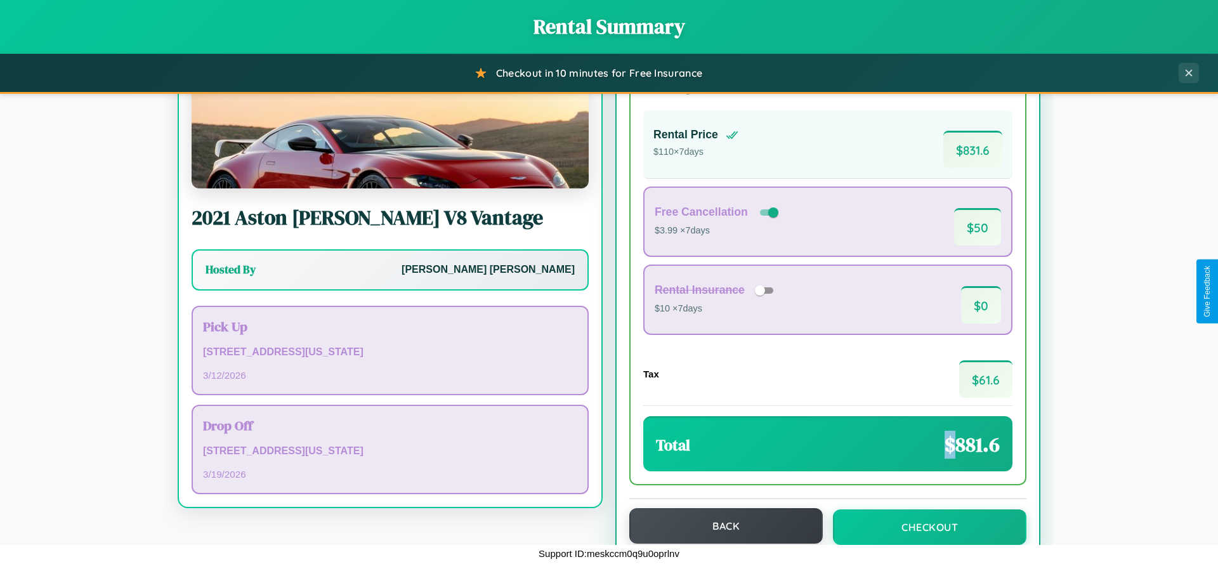
click at [720, 526] on button "Back" at bounding box center [725, 526] width 193 height 36
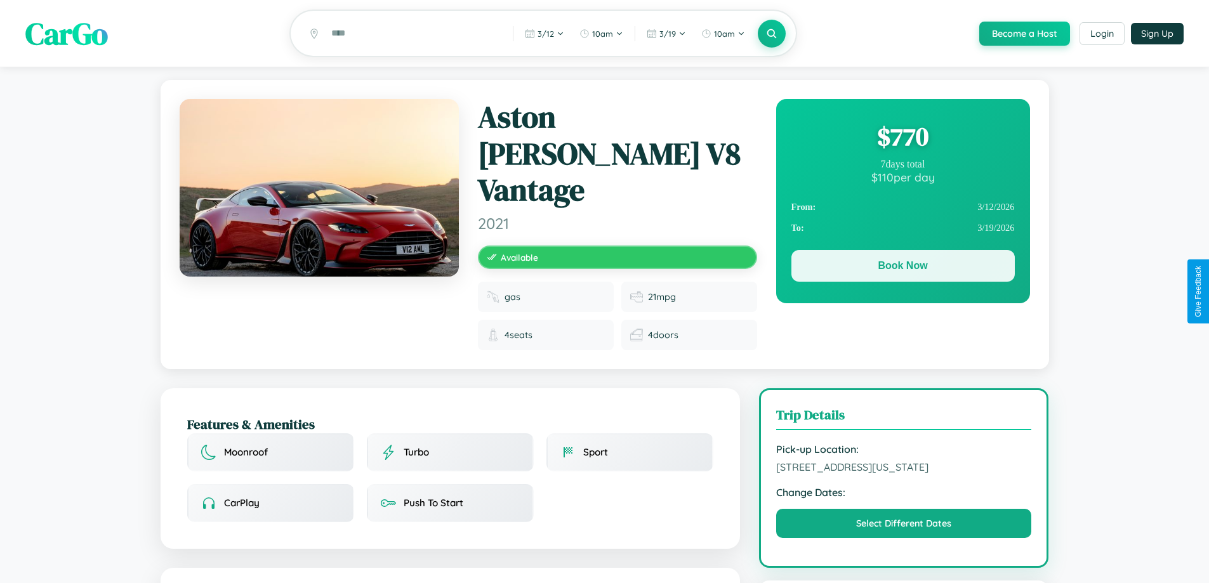
click at [902, 268] on button "Book Now" at bounding box center [902, 266] width 223 height 32
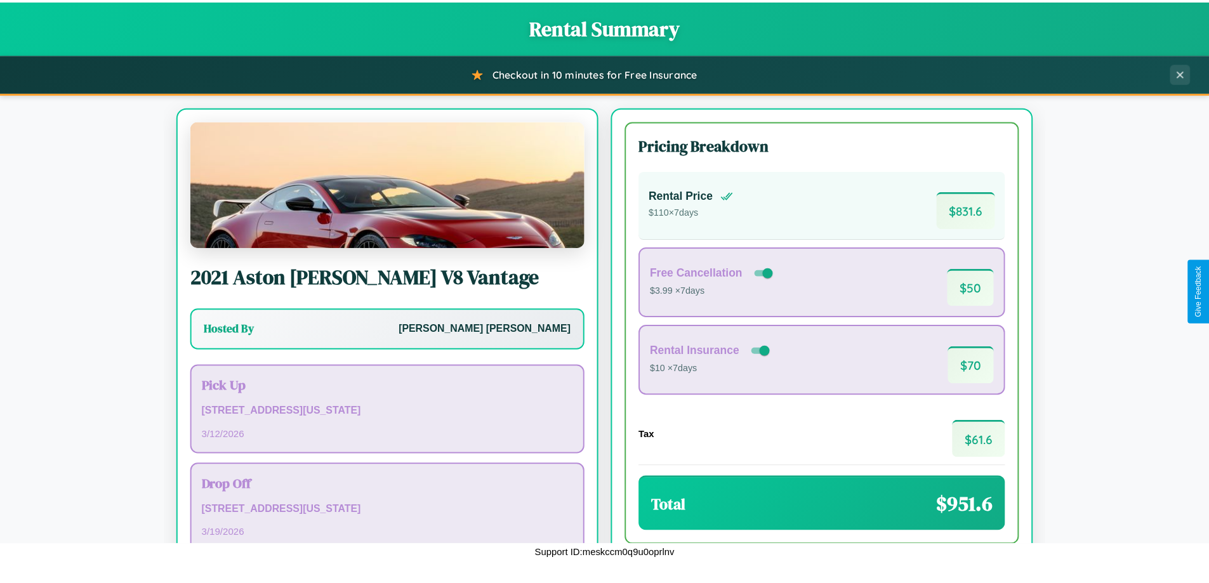
scroll to position [87, 0]
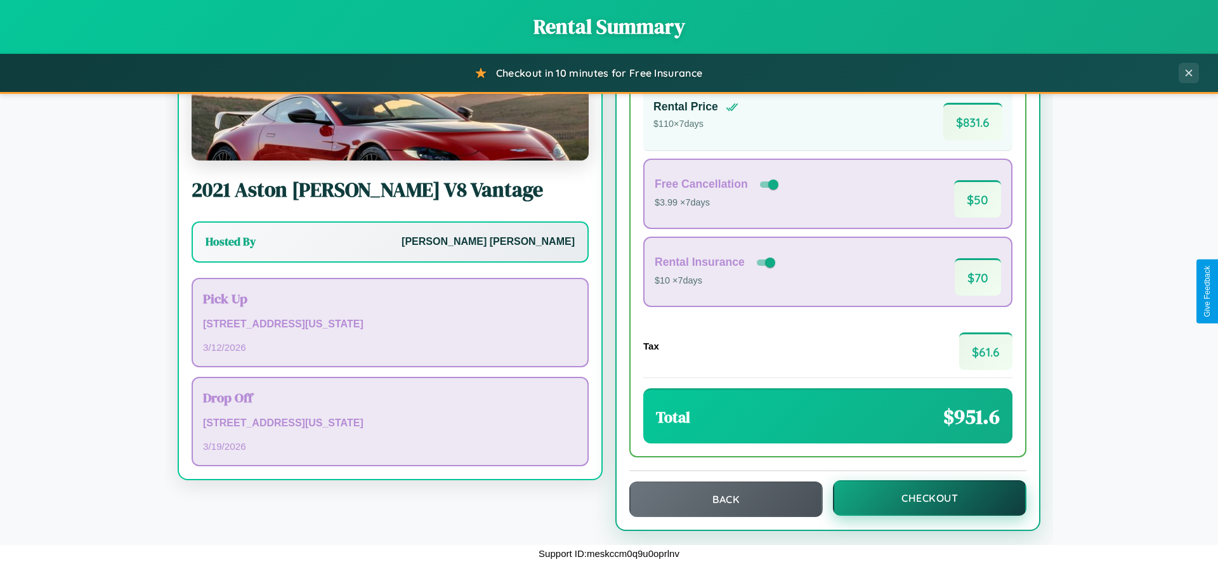
click at [921, 498] on button "Checkout" at bounding box center [929, 498] width 193 height 36
